Goal: Check status: Check status

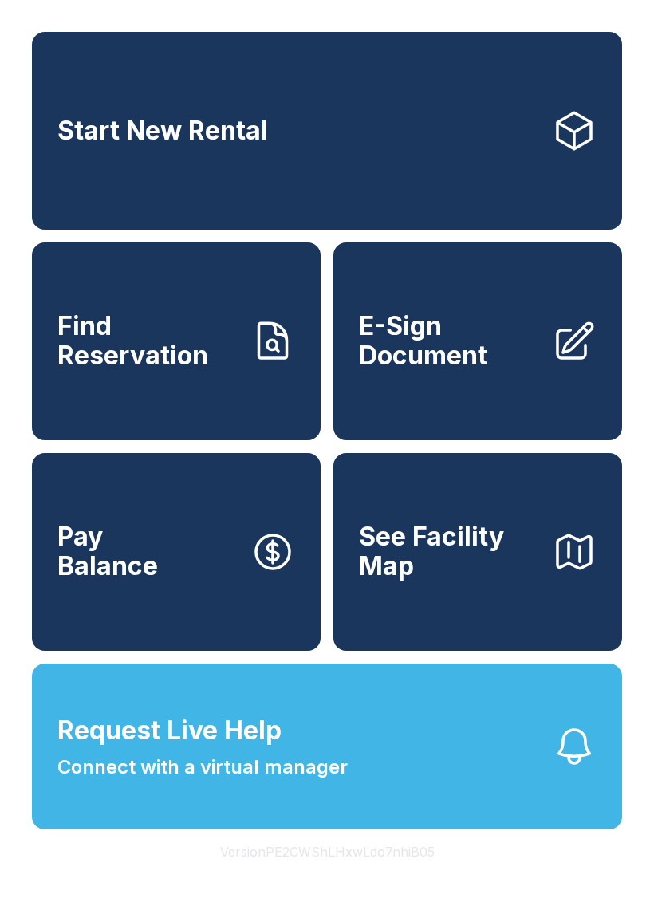
click at [515, 817] on button "Request Live Help Connect with a virtual manager" at bounding box center [327, 746] width 590 height 166
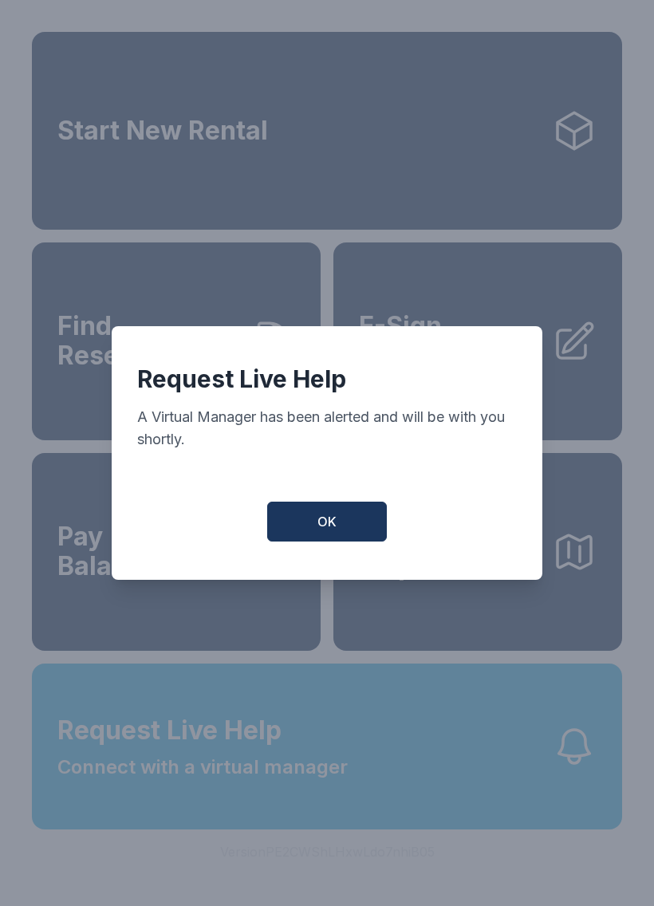
click at [347, 521] on button "OK" at bounding box center [327, 522] width 120 height 40
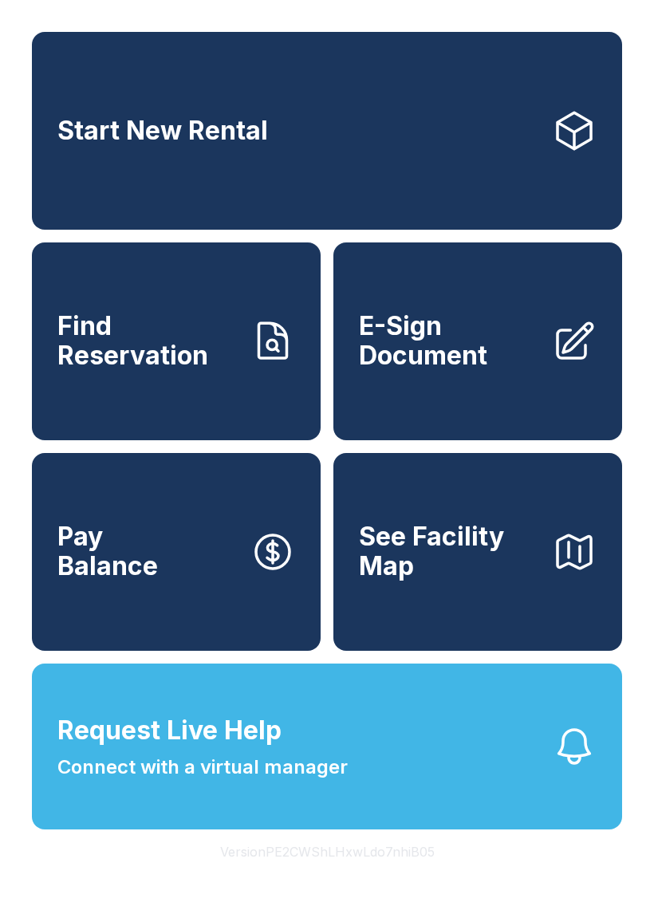
click at [277, 781] on span "Connect with a virtual manager" at bounding box center [202, 767] width 290 height 29
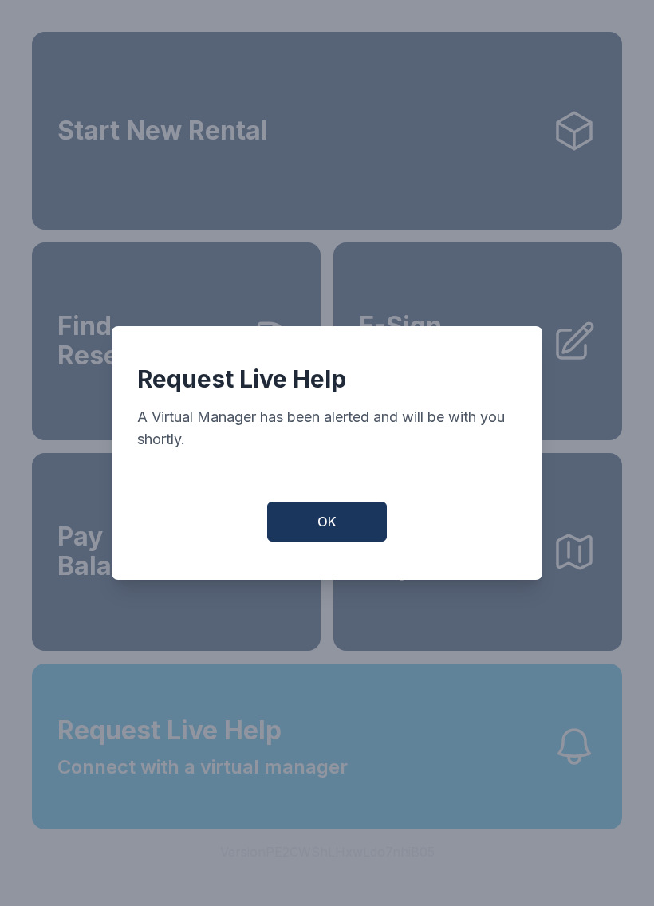
click at [321, 517] on button "OK" at bounding box center [327, 522] width 120 height 40
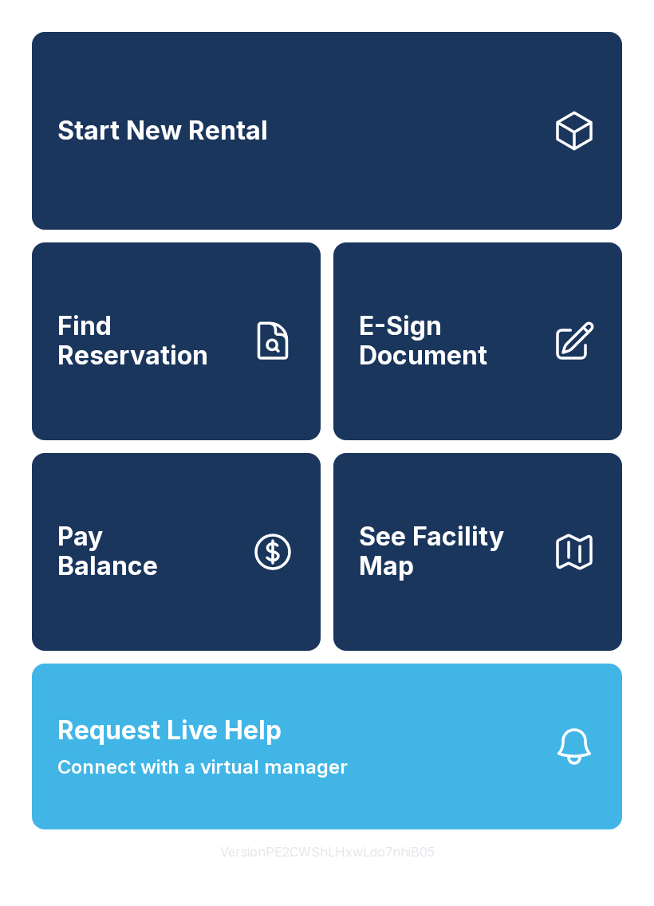
click at [317, 763] on span "Request Live Help Connect with a virtual manager" at bounding box center [202, 746] width 290 height 70
click at [368, 811] on div "Request Live Help A Virtual Manager has been alerted and will be with you short…" at bounding box center [327, 453] width 654 height 906
click at [80, 352] on span "Find Reservation" at bounding box center [147, 341] width 180 height 58
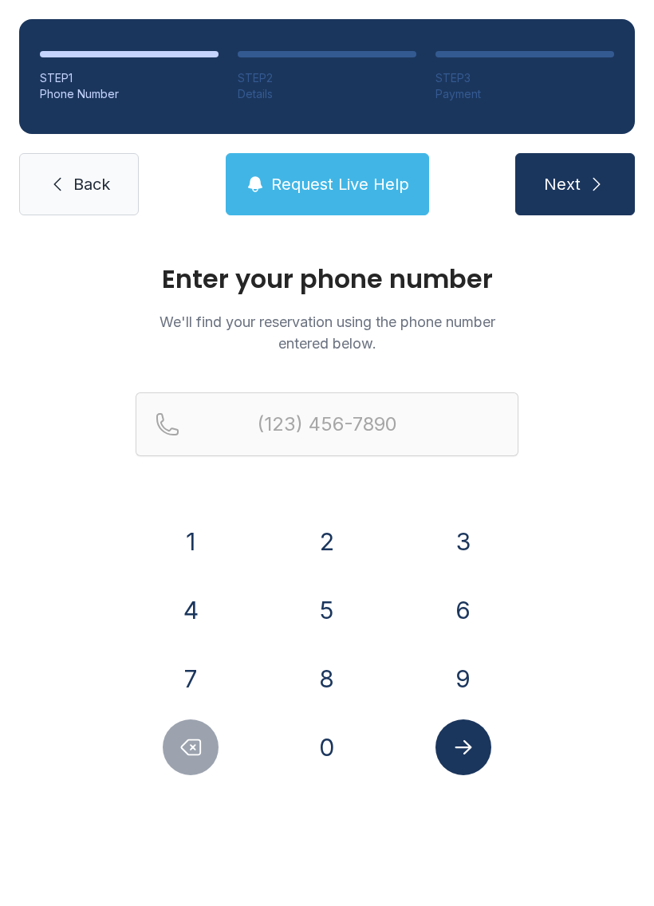
click at [185, 591] on button "4" at bounding box center [191, 610] width 56 height 56
click at [177, 539] on button "1" at bounding box center [191, 541] width 56 height 56
click at [188, 603] on button "4" at bounding box center [191, 610] width 56 height 56
click at [208, 697] on button "7" at bounding box center [191, 679] width 56 height 56
click at [204, 541] on button "1" at bounding box center [191, 541] width 56 height 56
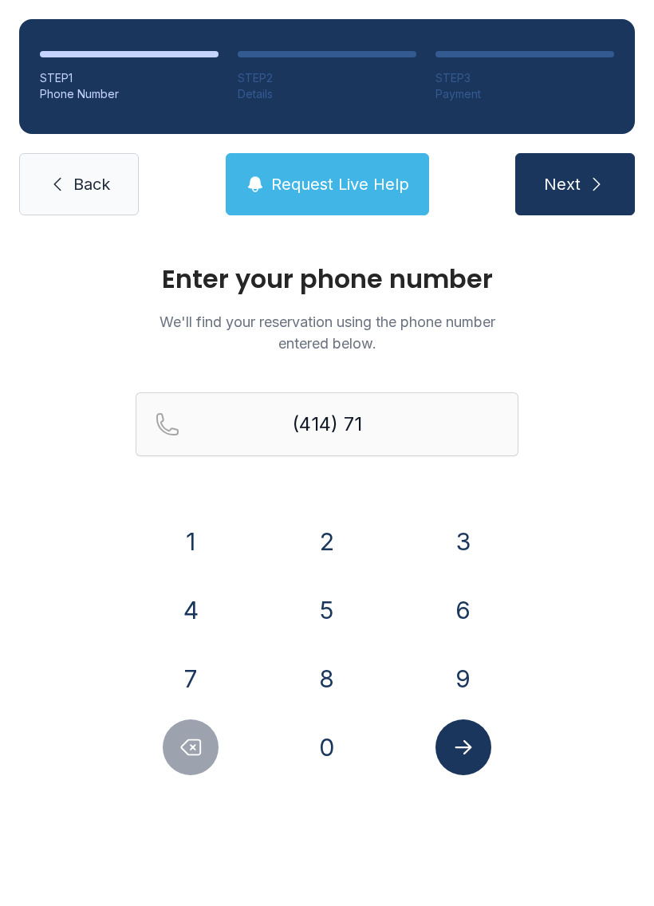
click at [332, 550] on button "2" at bounding box center [327, 541] width 56 height 56
click at [195, 541] on button "1" at bounding box center [191, 541] width 56 height 56
click at [332, 744] on button "0" at bounding box center [327, 747] width 56 height 56
click at [462, 533] on button "3" at bounding box center [463, 541] width 56 height 56
click at [193, 607] on button "4" at bounding box center [191, 610] width 56 height 56
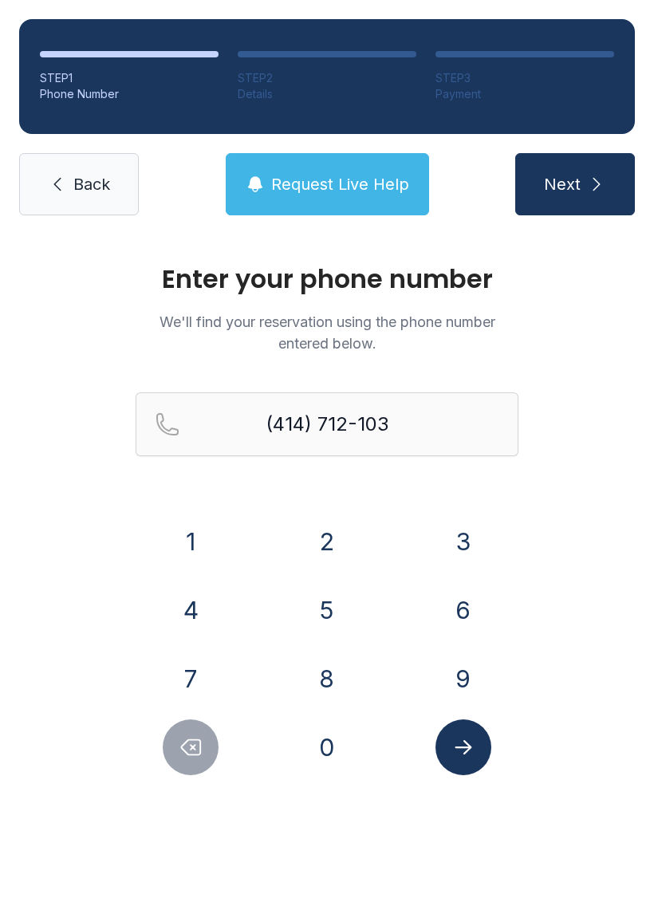
type input "[PHONE_NUMBER]"
click at [470, 749] on icon "Submit lookup form" at bounding box center [463, 747] width 24 height 24
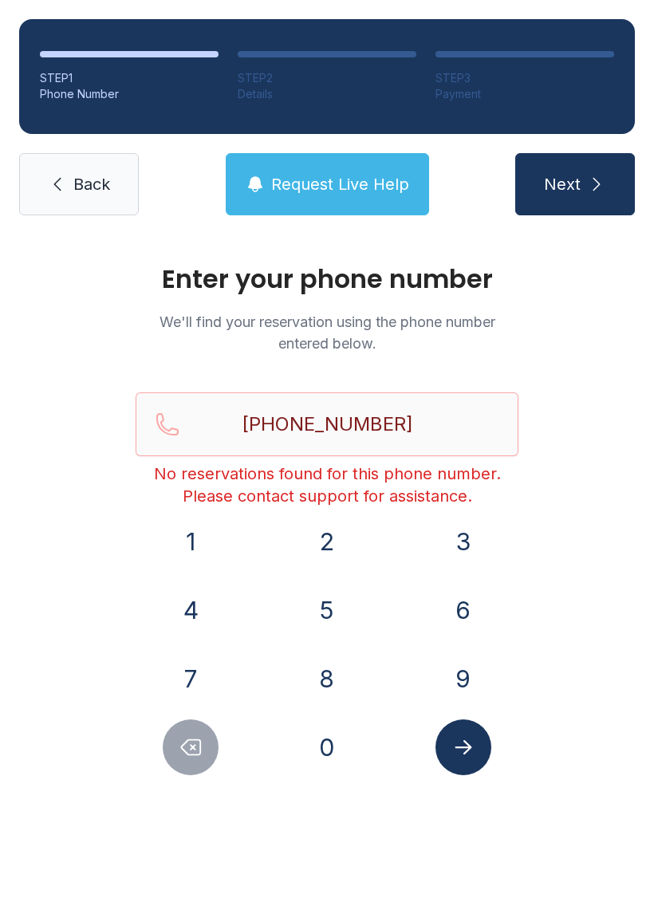
click at [352, 188] on span "Request Live Help" at bounding box center [340, 184] width 138 height 22
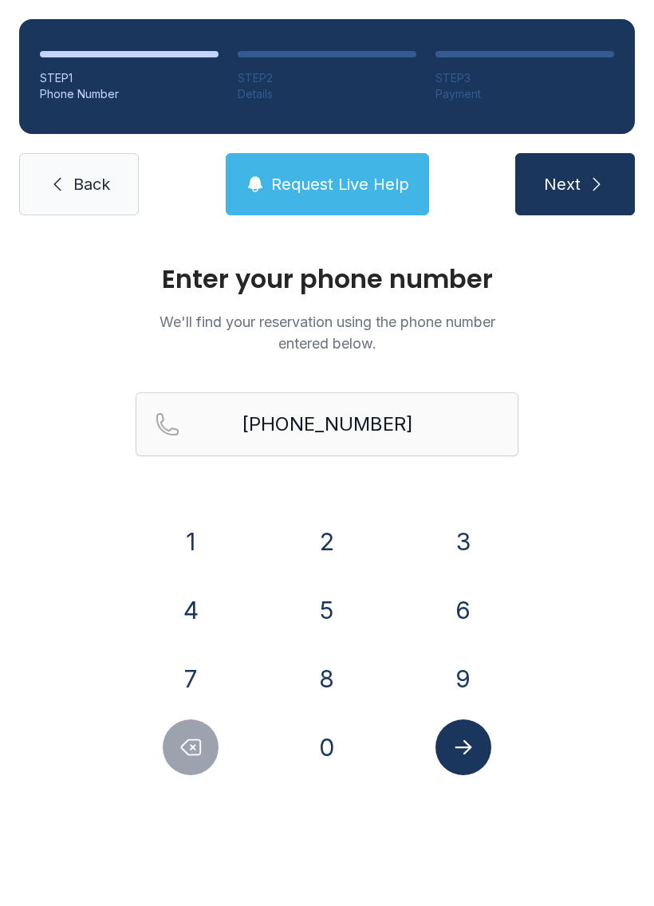
click at [85, 163] on link "Back" at bounding box center [79, 184] width 120 height 62
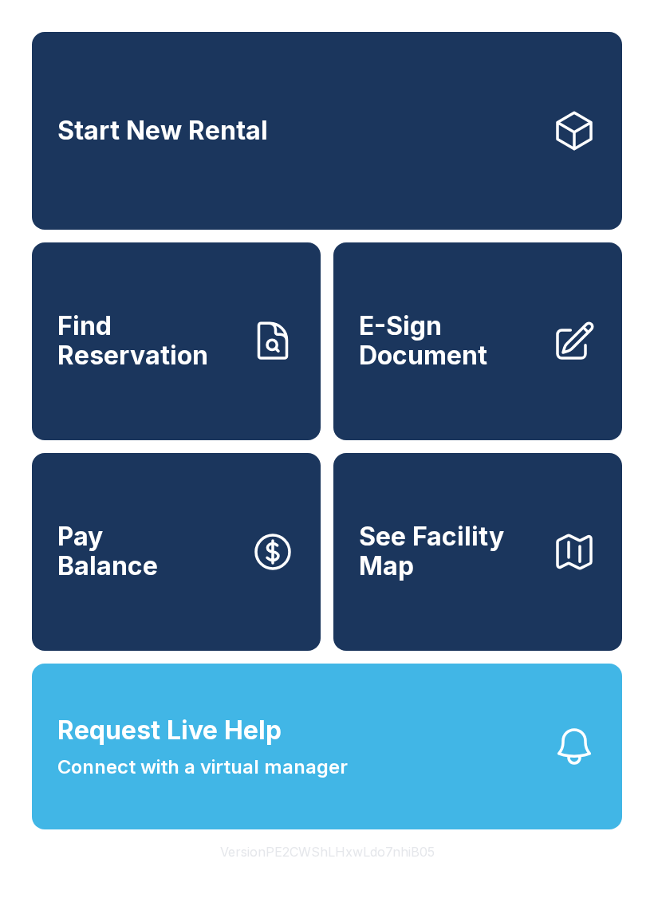
click at [485, 790] on button "Request Live Help Connect with a virtual manager" at bounding box center [327, 746] width 590 height 166
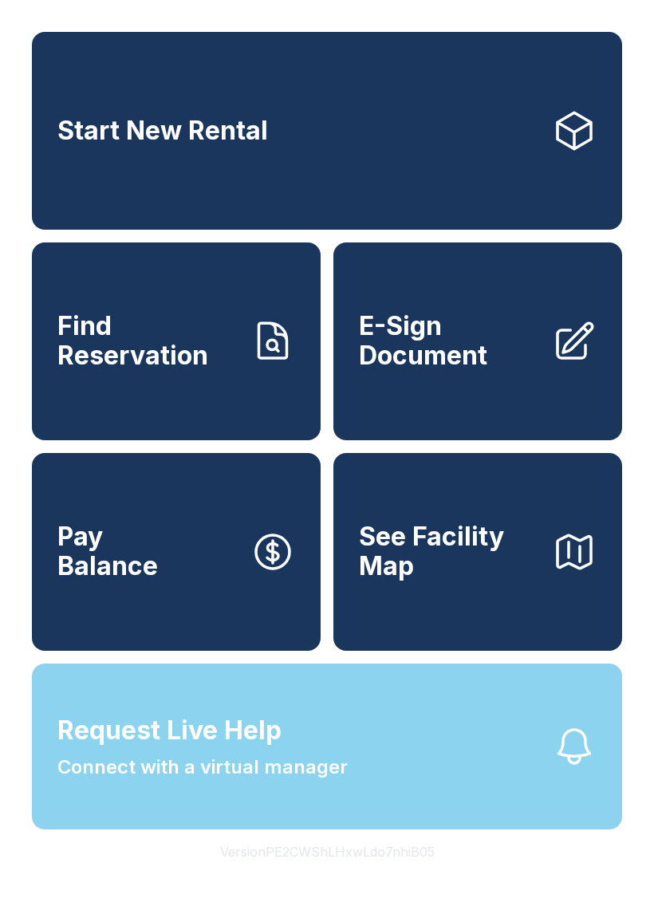
click at [500, 821] on button "Request Live Help Connect with a virtual manager" at bounding box center [327, 746] width 590 height 166
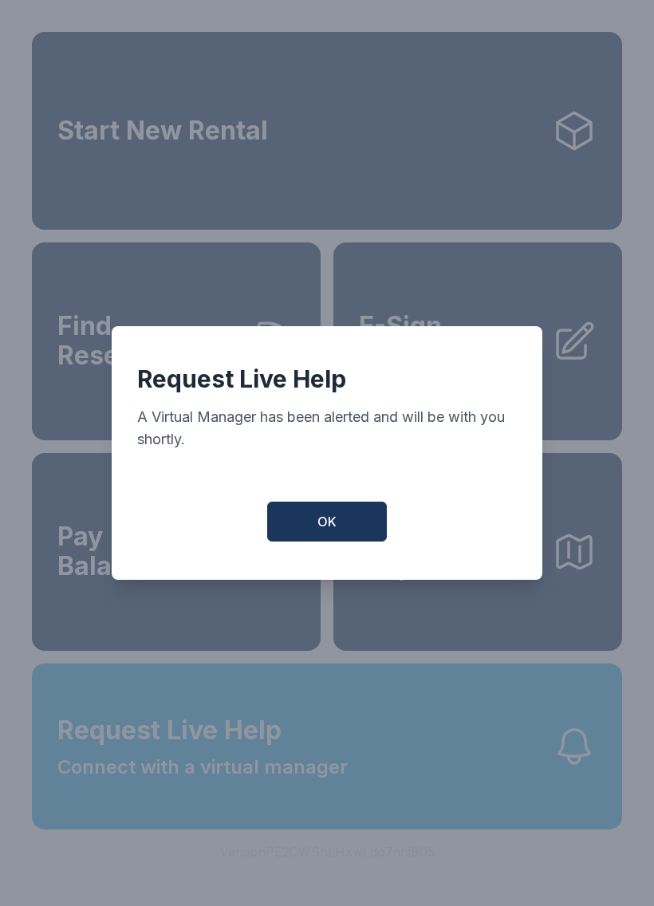
click at [359, 530] on button "OK" at bounding box center [327, 522] width 120 height 40
